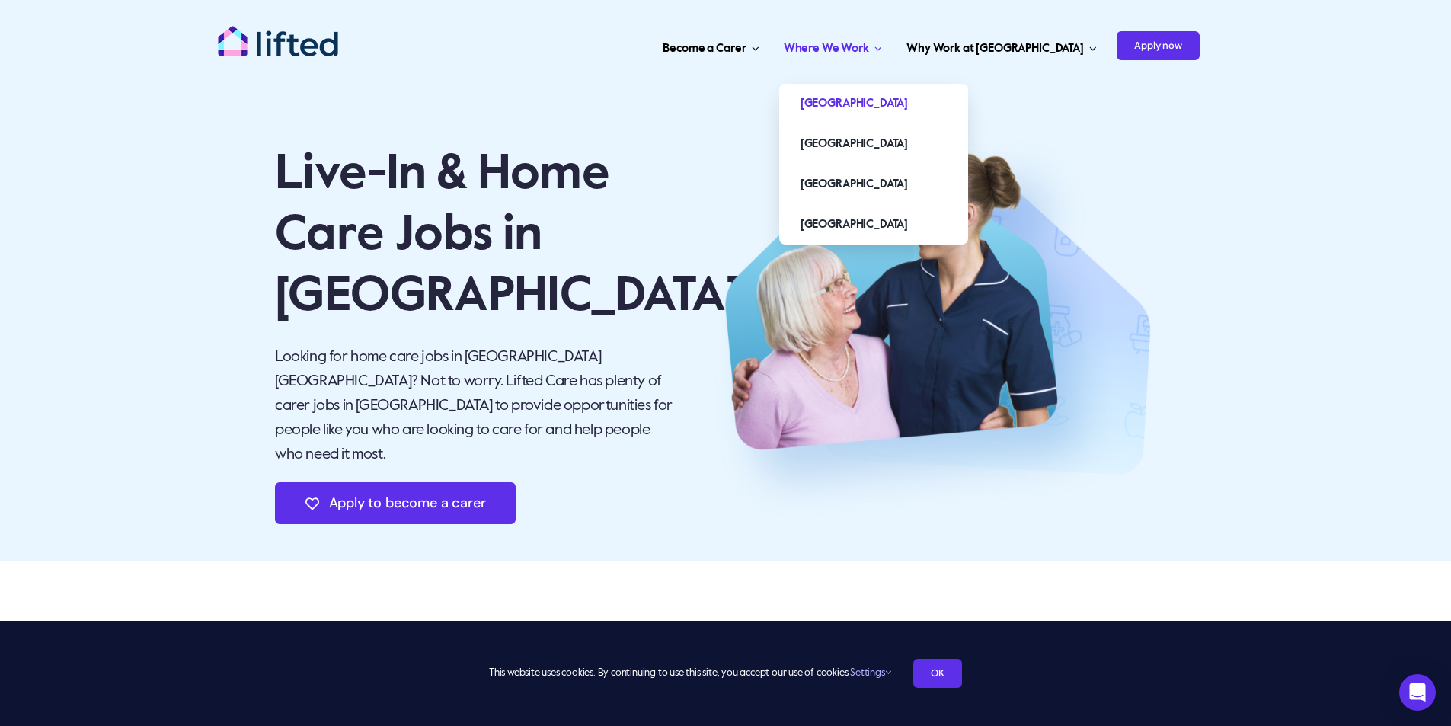
click at [869, 37] on span "Where We Work" at bounding box center [826, 49] width 85 height 24
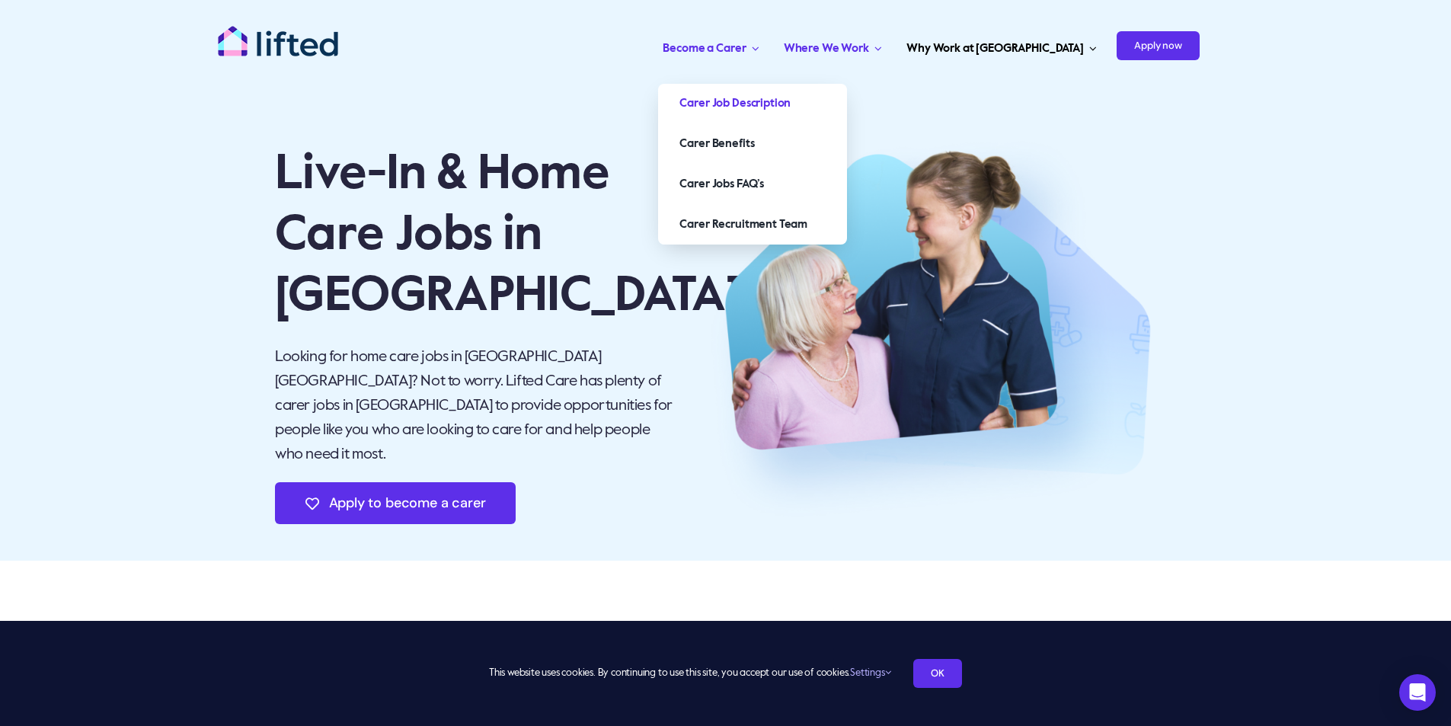
click at [791, 102] on span "Carer Job Description" at bounding box center [735, 103] width 111 height 24
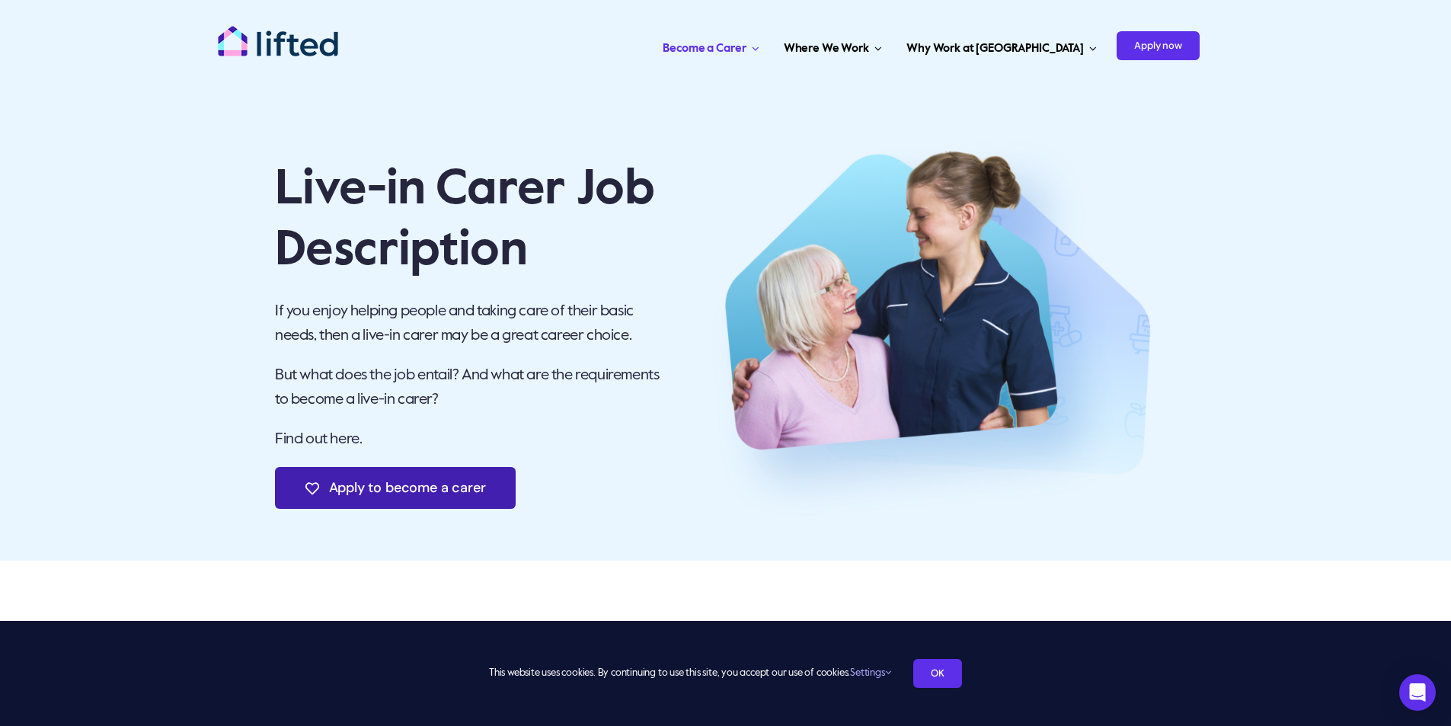
click at [397, 489] on span "Apply to become a carer" at bounding box center [407, 488] width 157 height 16
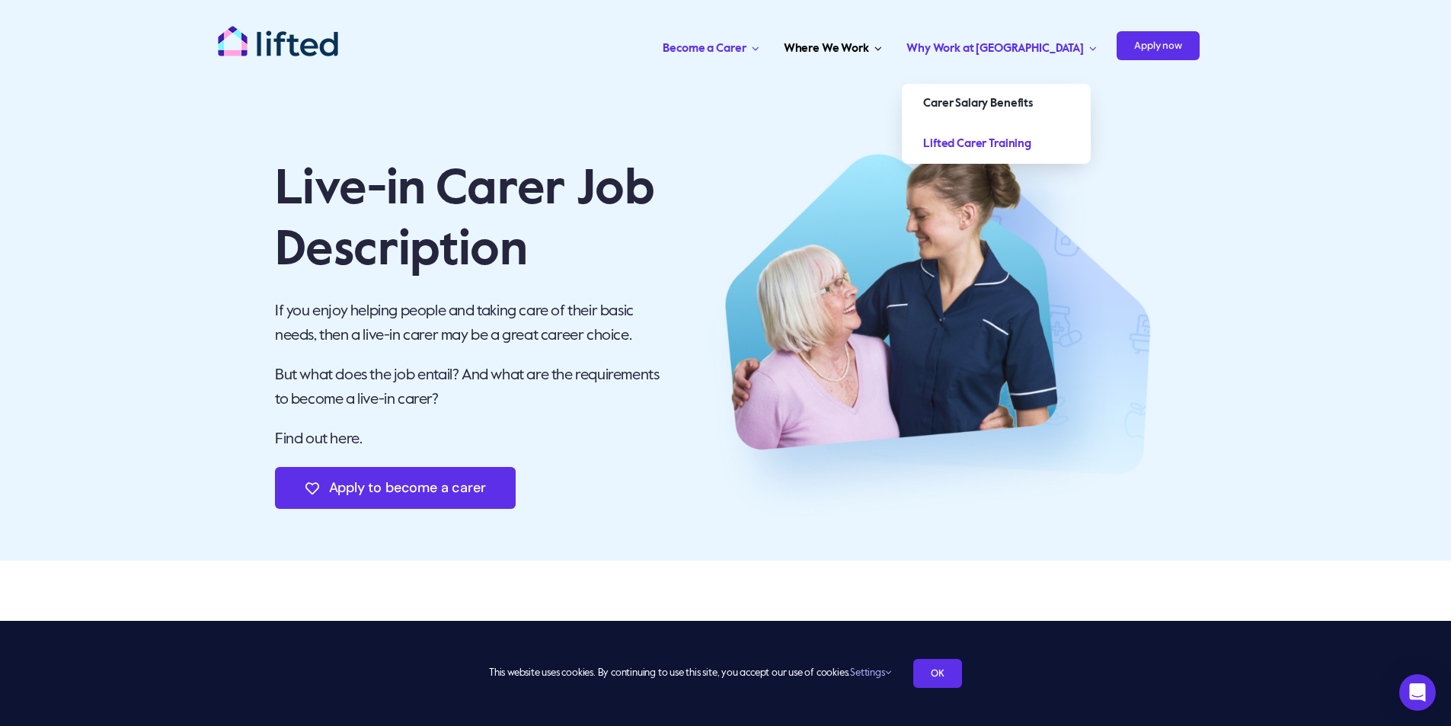
click at [1032, 142] on span "Lifted Carer Training" at bounding box center [977, 144] width 108 height 24
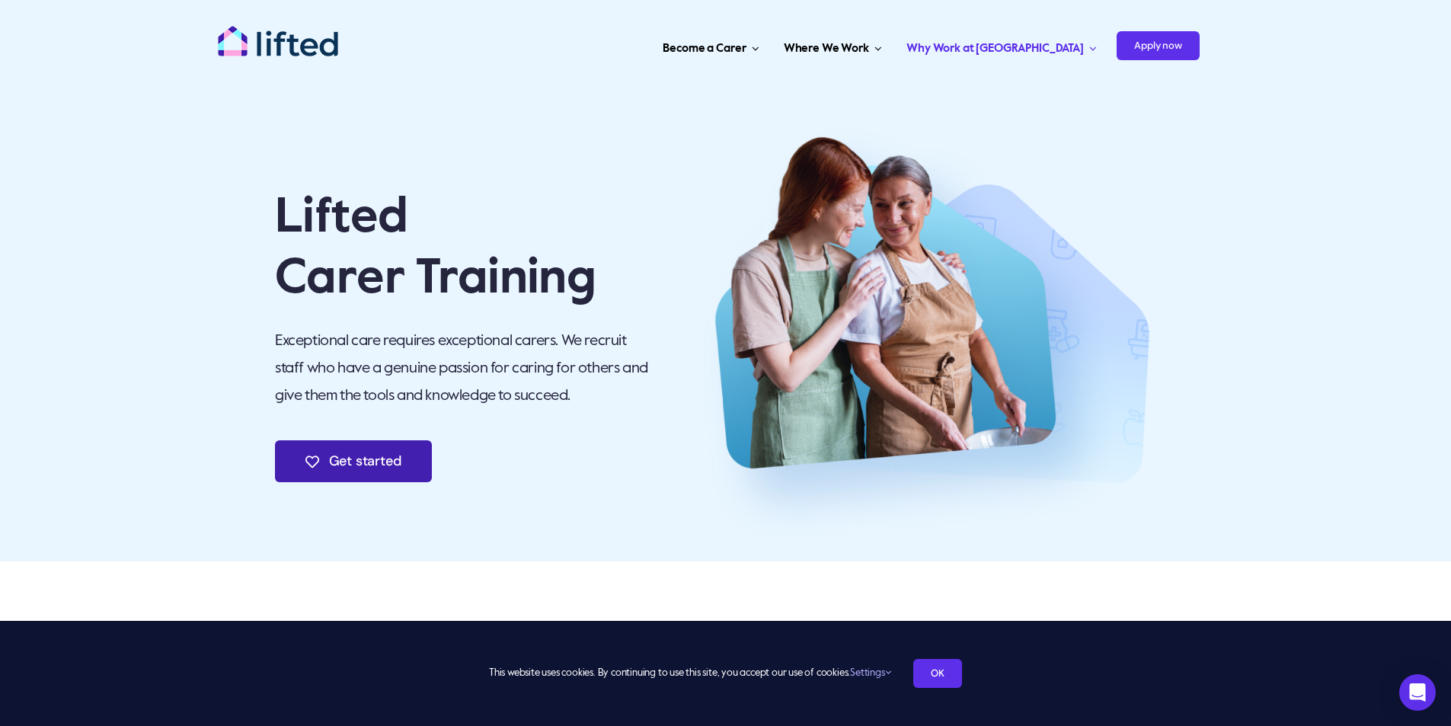
click at [347, 461] on span "Get started" at bounding box center [365, 461] width 72 height 16
click at [539, 283] on p "Lifted Carer Training" at bounding box center [464, 248] width 378 height 122
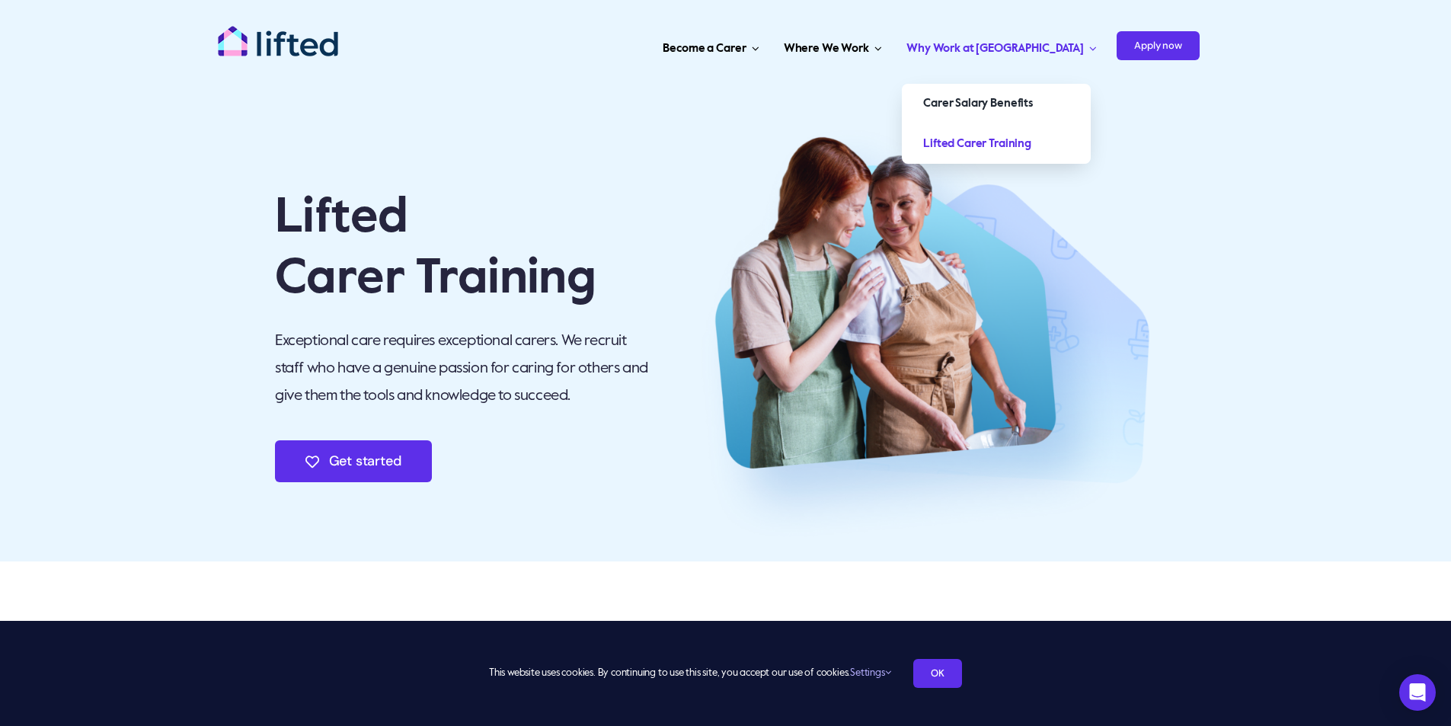
click at [1032, 146] on span "Lifted Carer Training" at bounding box center [977, 144] width 108 height 24
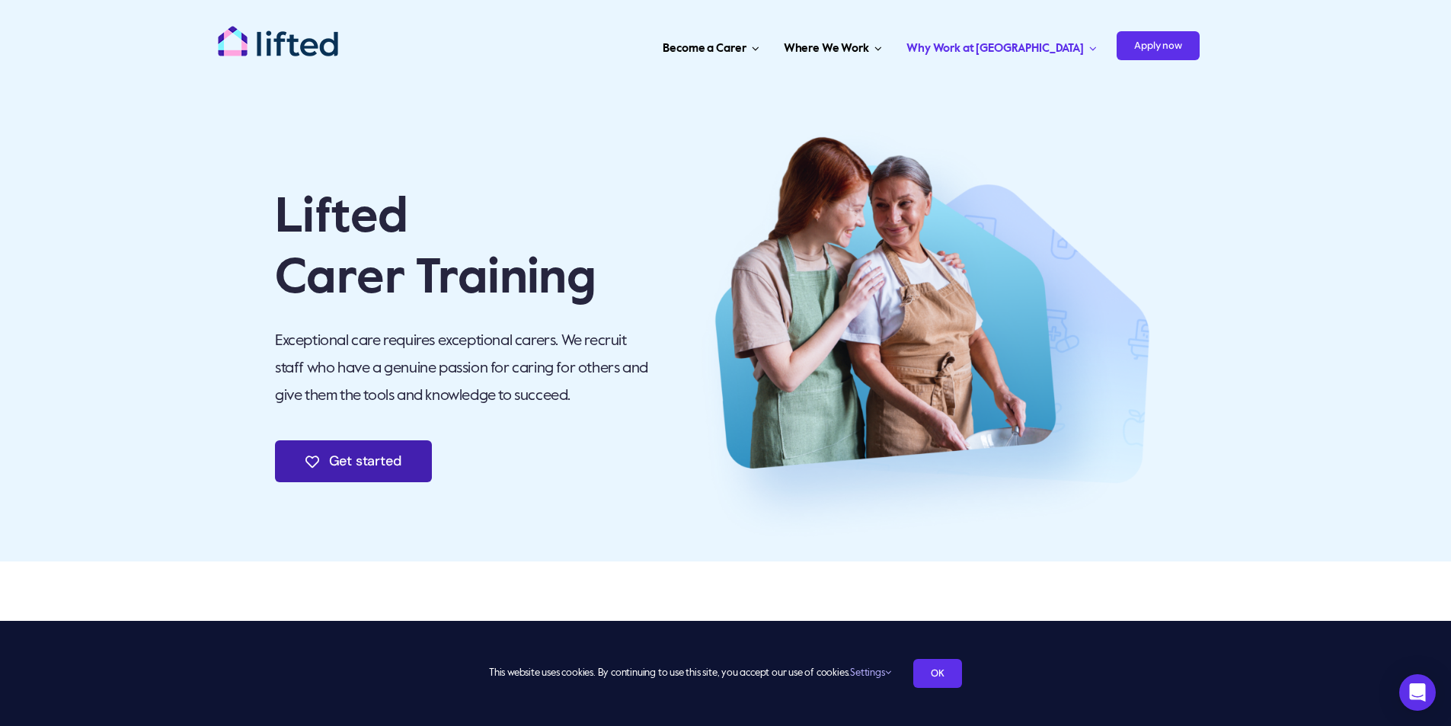
click at [362, 466] on span "Get started" at bounding box center [365, 461] width 72 height 16
